Goal: Use online tool/utility: Utilize a website feature to perform a specific function

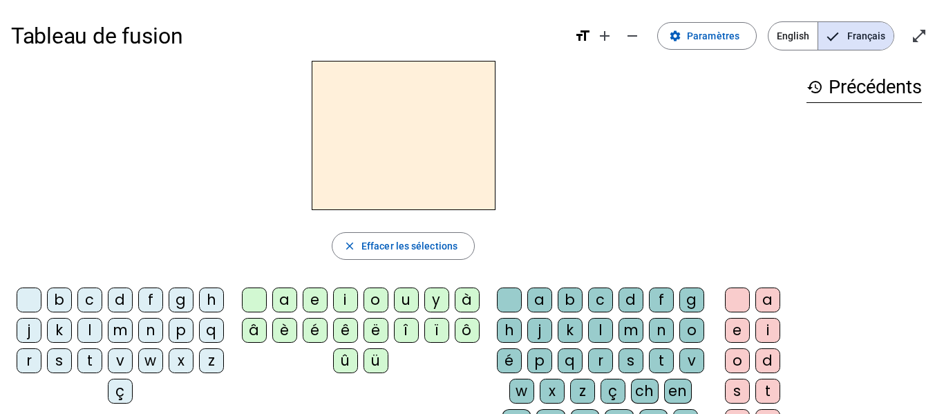
click at [169, 343] on div "p" at bounding box center [181, 330] width 25 height 25
click at [373, 297] on div "o" at bounding box center [375, 299] width 25 height 25
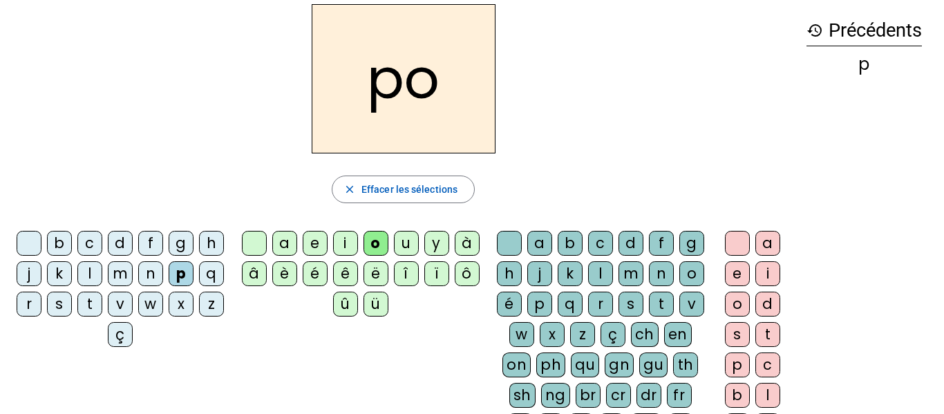
scroll to position [61, 0]
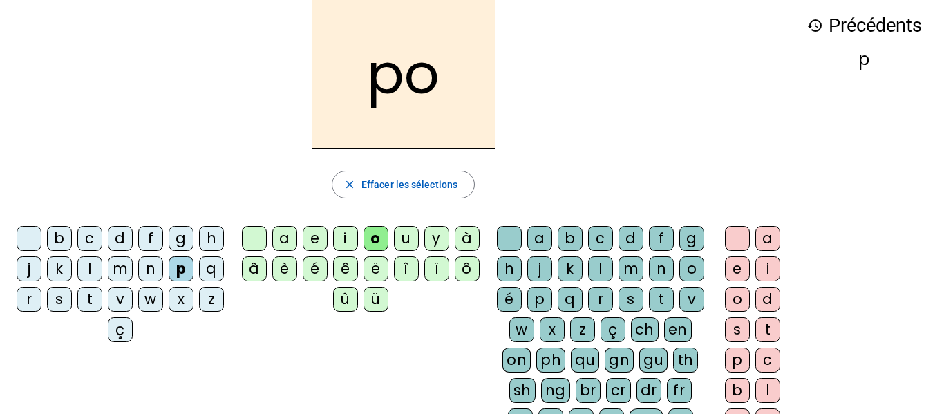
click at [618, 312] on div "s" at bounding box center [630, 299] width 25 height 25
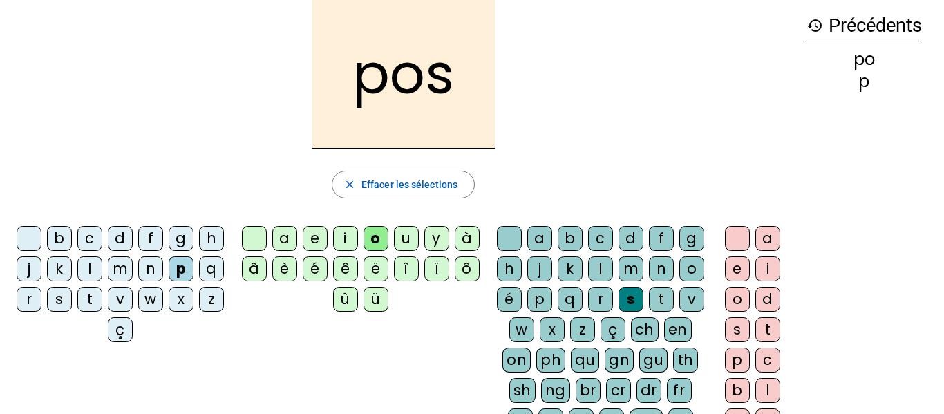
click at [731, 270] on div "e" at bounding box center [737, 268] width 25 height 25
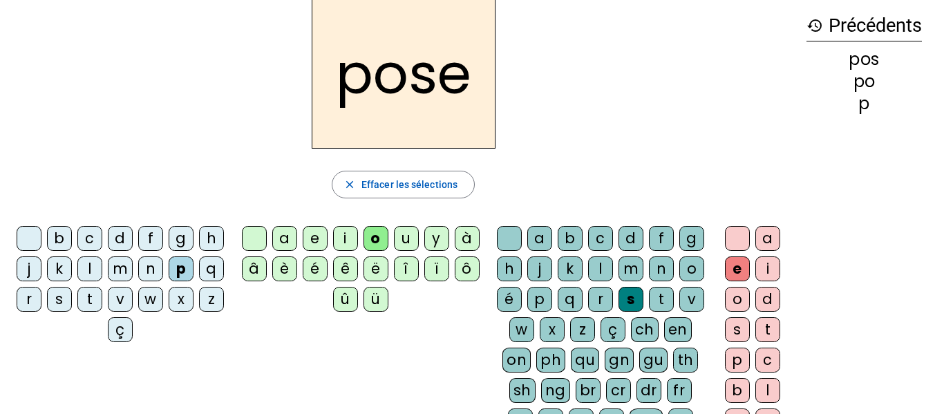
click at [41, 305] on div "r" at bounding box center [29, 299] width 25 height 25
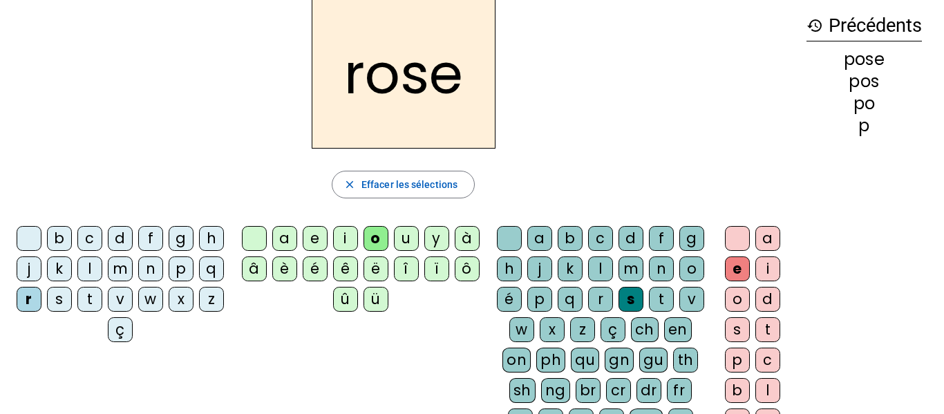
click at [408, 247] on div "u" at bounding box center [406, 238] width 25 height 25
click at [72, 239] on div "b" at bounding box center [59, 238] width 25 height 25
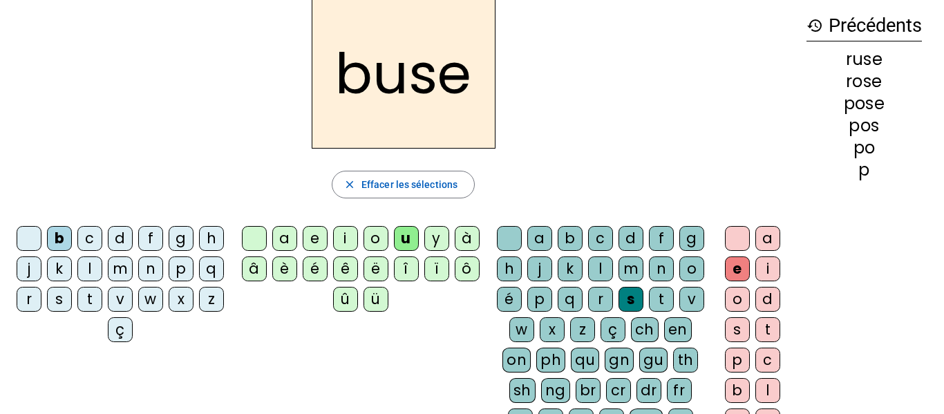
click at [278, 241] on div "a" at bounding box center [284, 238] width 25 height 25
click at [102, 241] on div "c" at bounding box center [89, 238] width 25 height 25
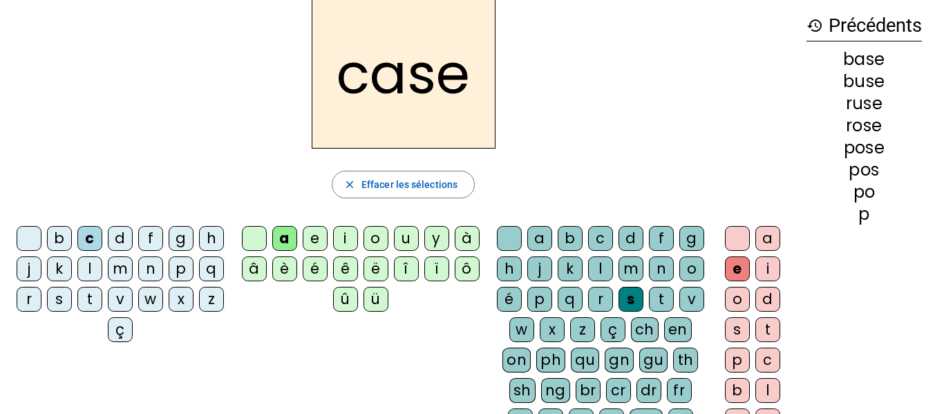
click at [133, 304] on div "v" at bounding box center [120, 299] width 25 height 25
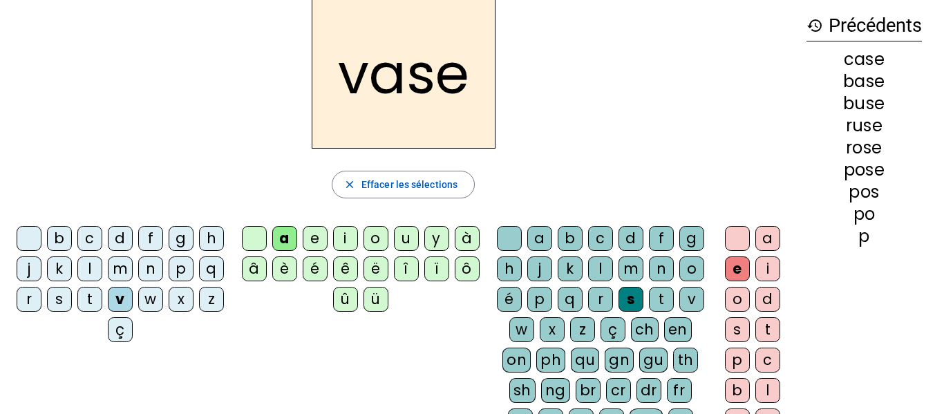
click at [341, 240] on div "i" at bounding box center [345, 238] width 25 height 25
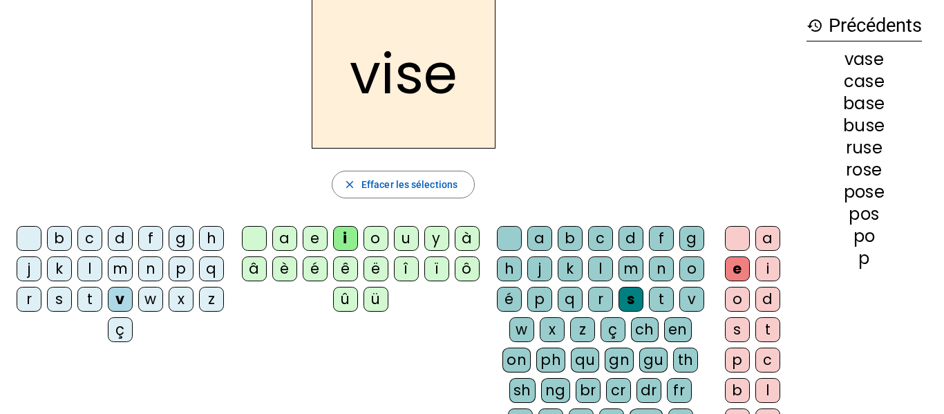
click at [102, 276] on div "l" at bounding box center [89, 268] width 25 height 25
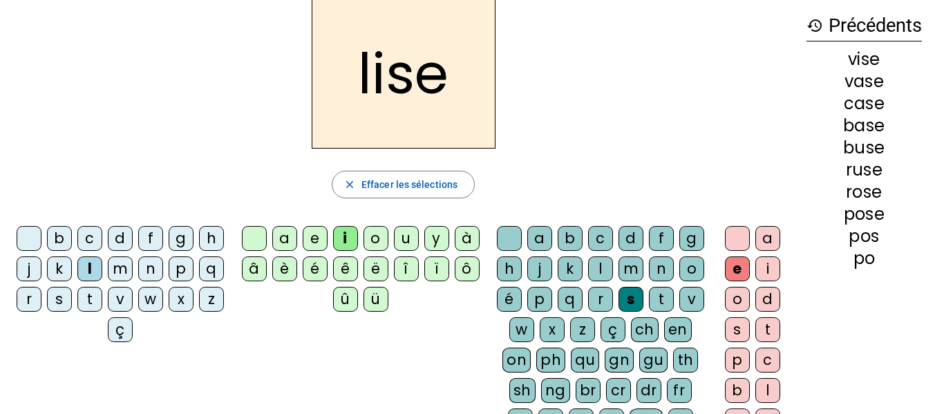
click at [72, 237] on div "b" at bounding box center [59, 238] width 25 height 25
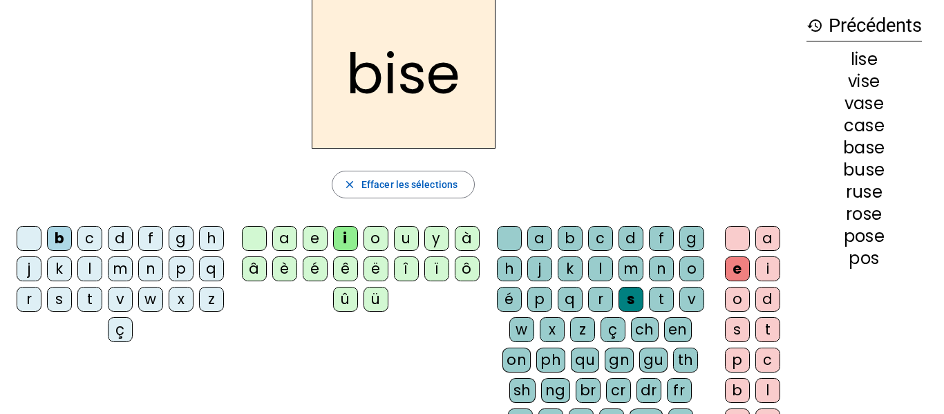
click at [133, 276] on div "m" at bounding box center [120, 268] width 25 height 25
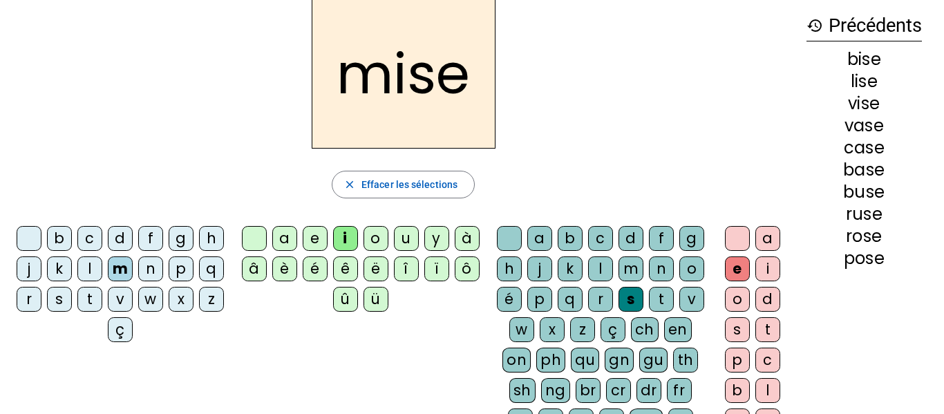
click at [740, 238] on div at bounding box center [737, 238] width 25 height 25
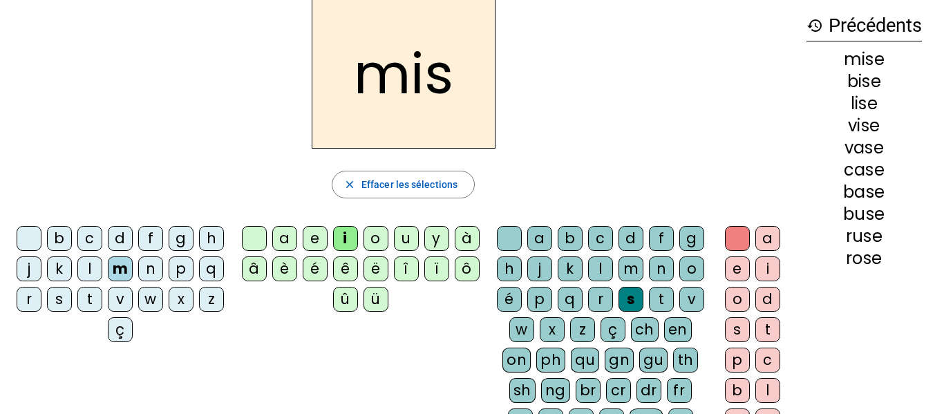
click at [169, 281] on div "p" at bounding box center [181, 268] width 25 height 25
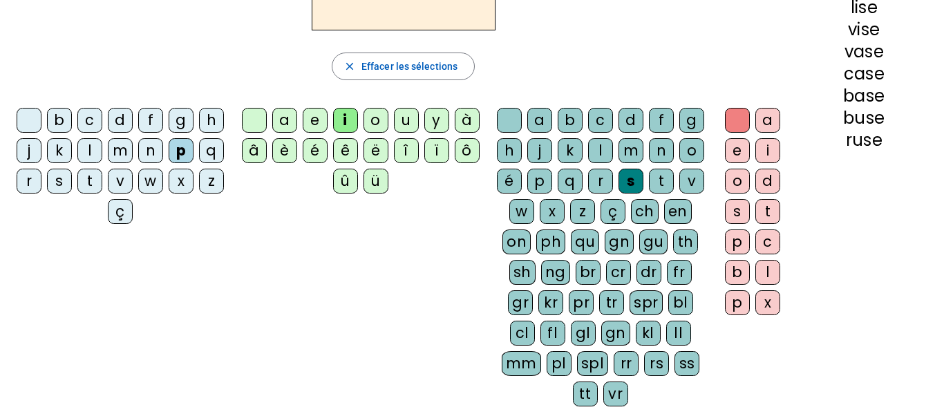
scroll to position [181, 0]
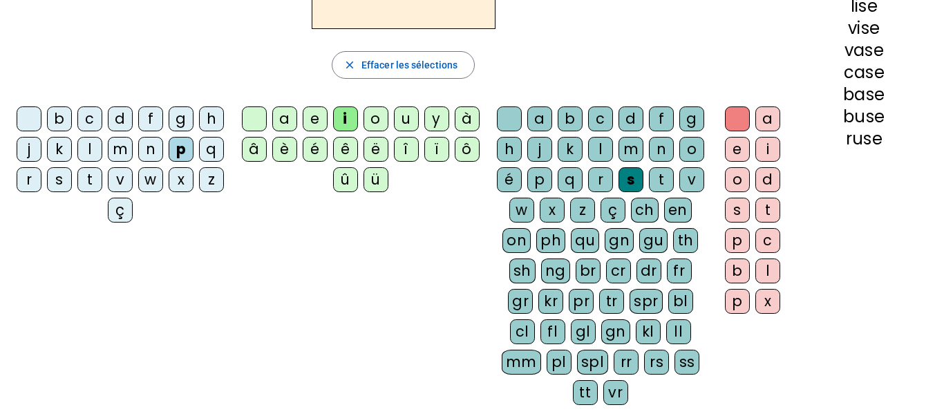
click at [249, 121] on div at bounding box center [254, 118] width 25 height 25
click at [571, 361] on div "pl" at bounding box center [558, 362] width 25 height 25
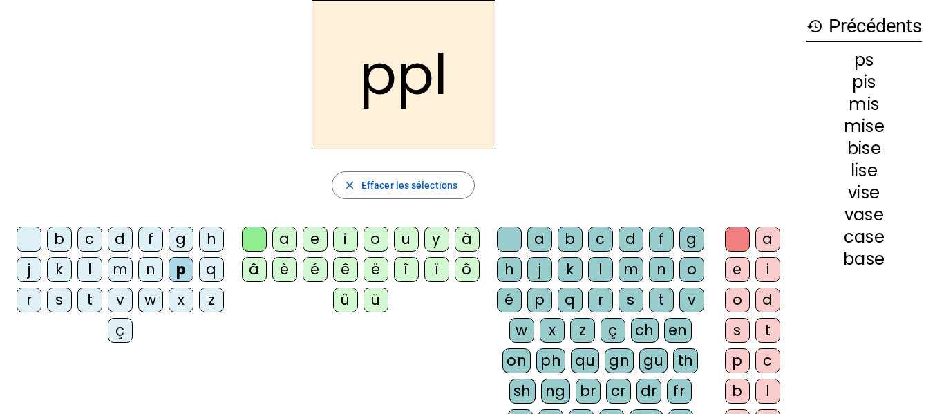
scroll to position [64, 0]
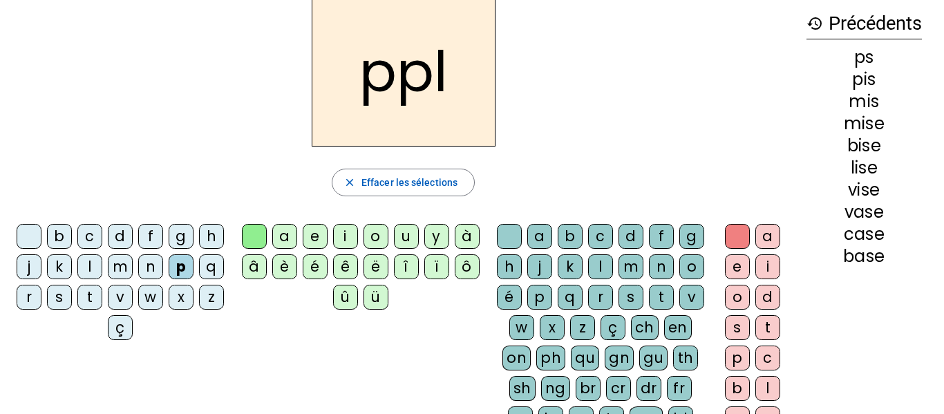
click at [47, 236] on letter-bubble at bounding box center [32, 239] width 30 height 30
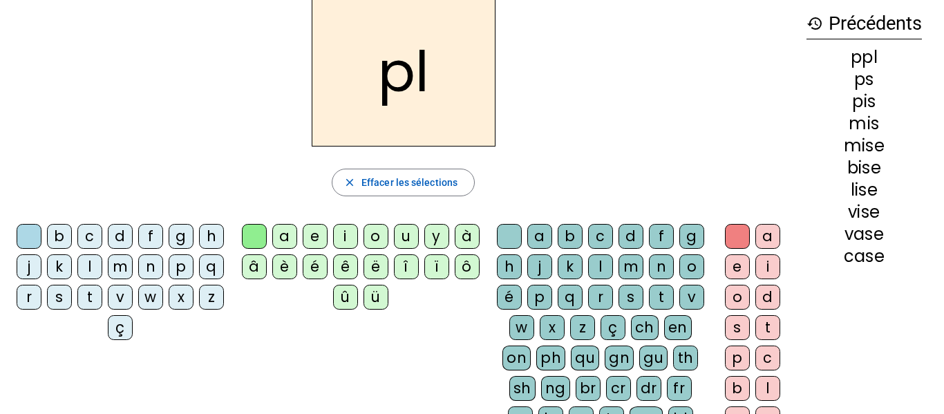
click at [766, 275] on div "i" at bounding box center [767, 266] width 25 height 25
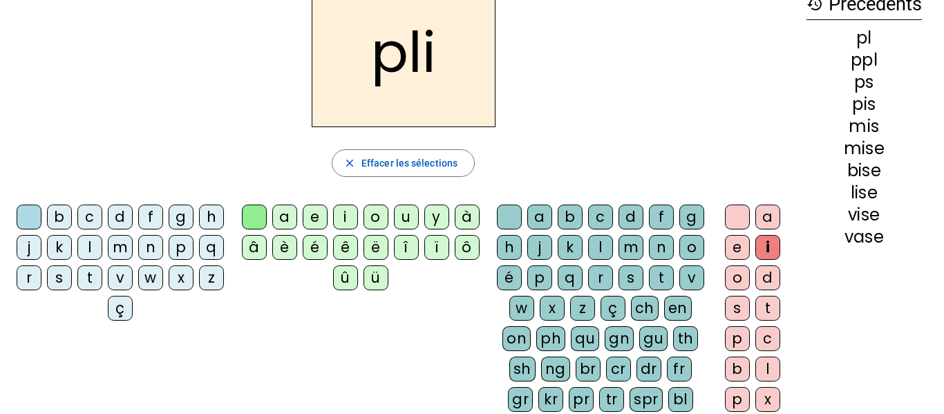
scroll to position [39, 0]
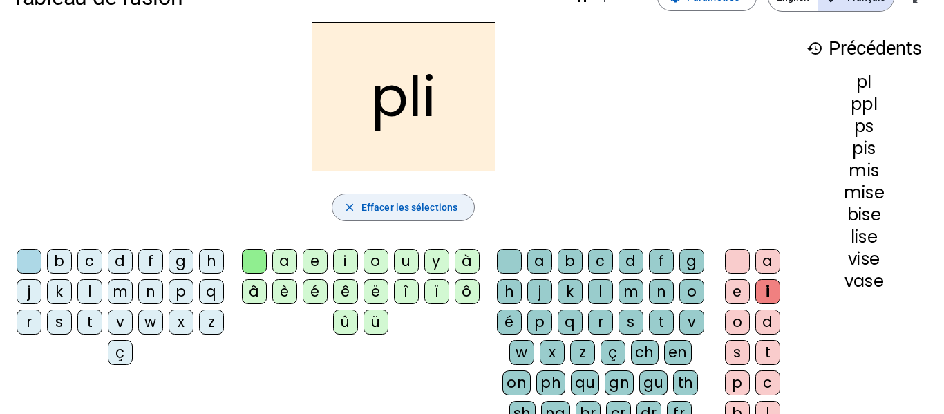
click at [374, 213] on span "Effacer les sélections" at bounding box center [409, 207] width 96 height 17
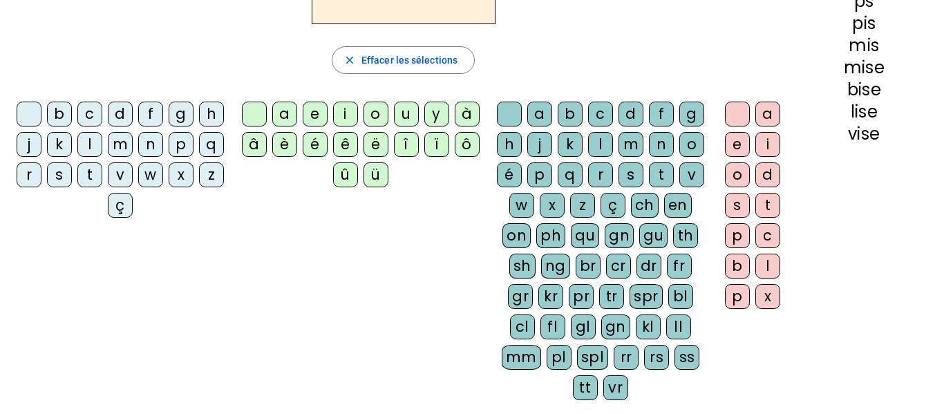
scroll to position [193, 0]
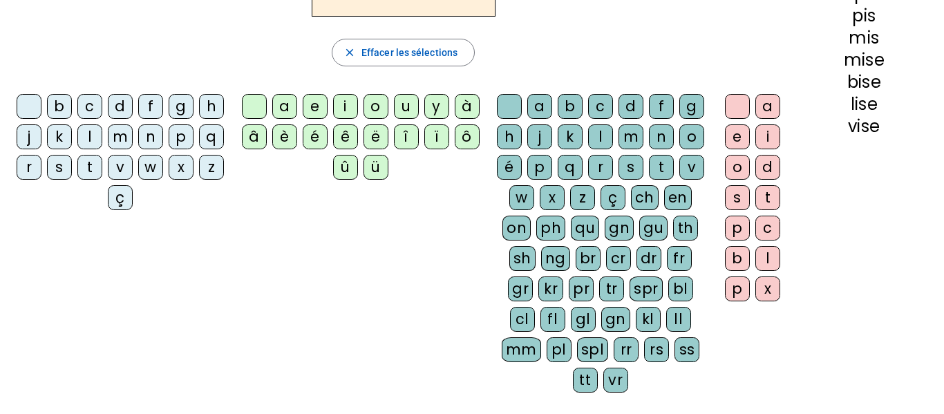
click at [571, 354] on div "pl" at bounding box center [558, 349] width 25 height 25
click at [764, 142] on div "i" at bounding box center [767, 136] width 25 height 25
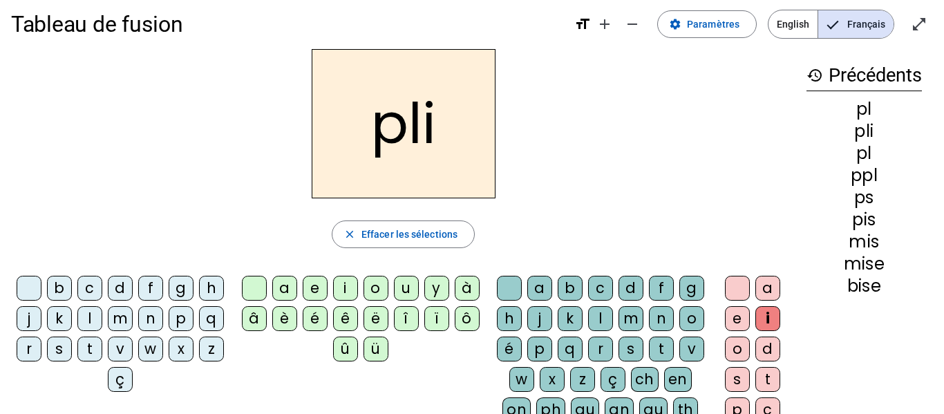
scroll to position [15, 0]
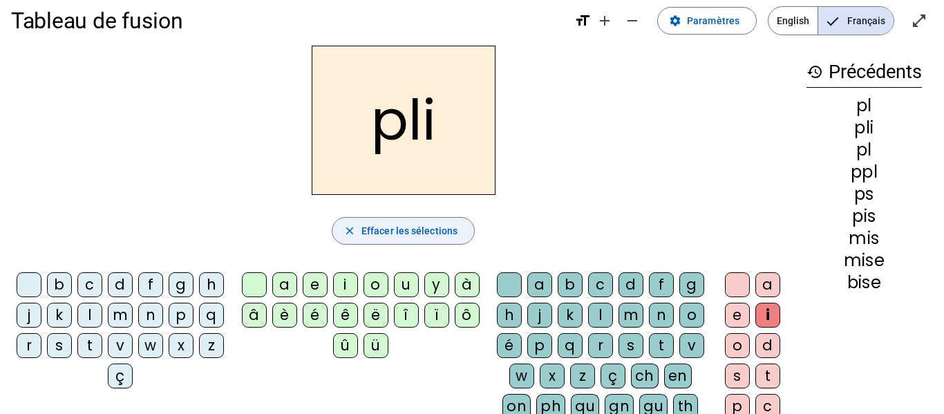
click at [448, 226] on span "Effacer les sélections" at bounding box center [409, 230] width 96 height 17
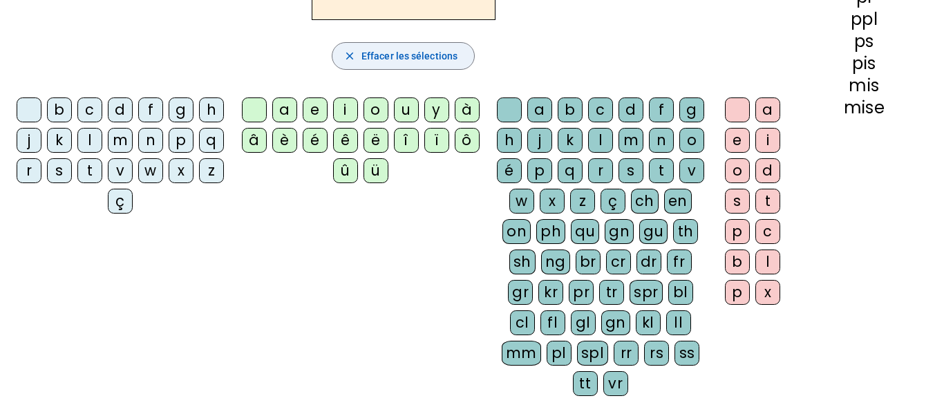
scroll to position [191, 0]
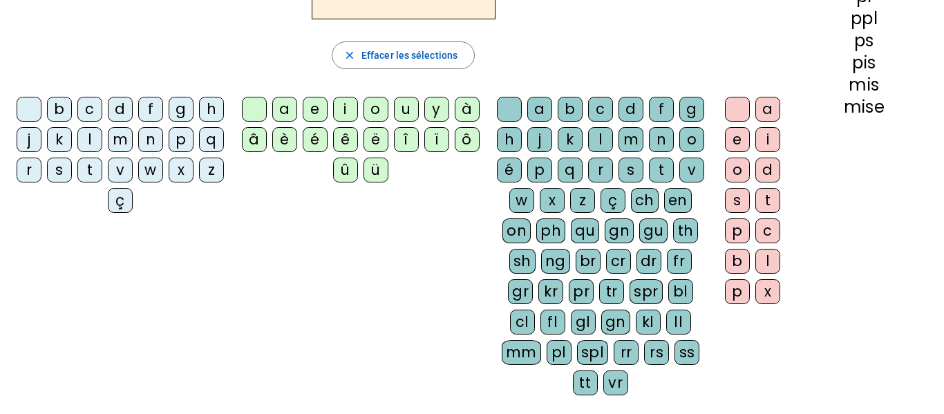
click at [169, 152] on div "p" at bounding box center [181, 139] width 25 height 25
click at [350, 106] on div "i" at bounding box center [345, 109] width 25 height 25
click at [530, 234] on div "on" at bounding box center [516, 230] width 28 height 25
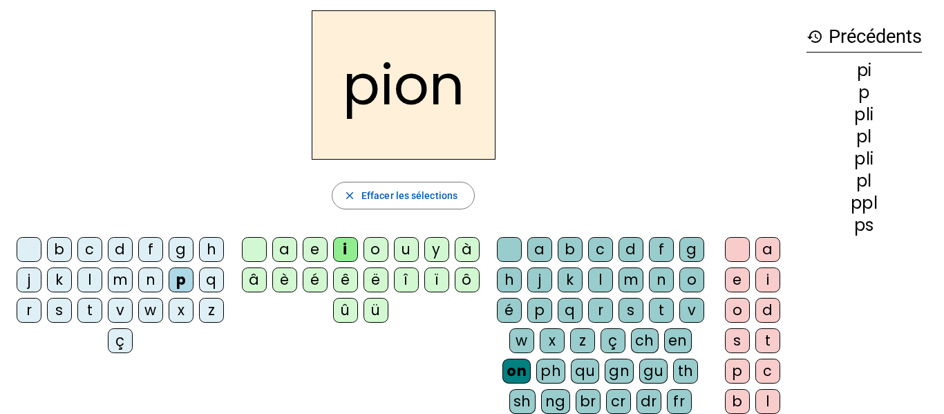
scroll to position [52, 0]
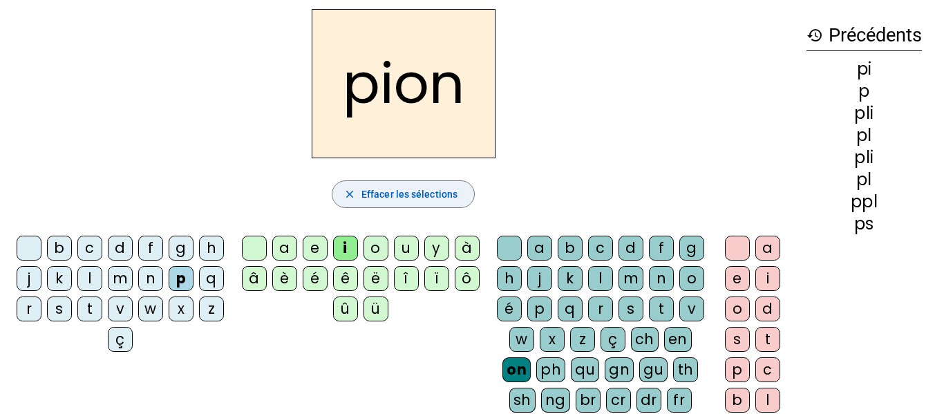
click at [410, 190] on span "Effacer les sélections" at bounding box center [409, 194] width 96 height 17
